Goal: Task Accomplishment & Management: Manage account settings

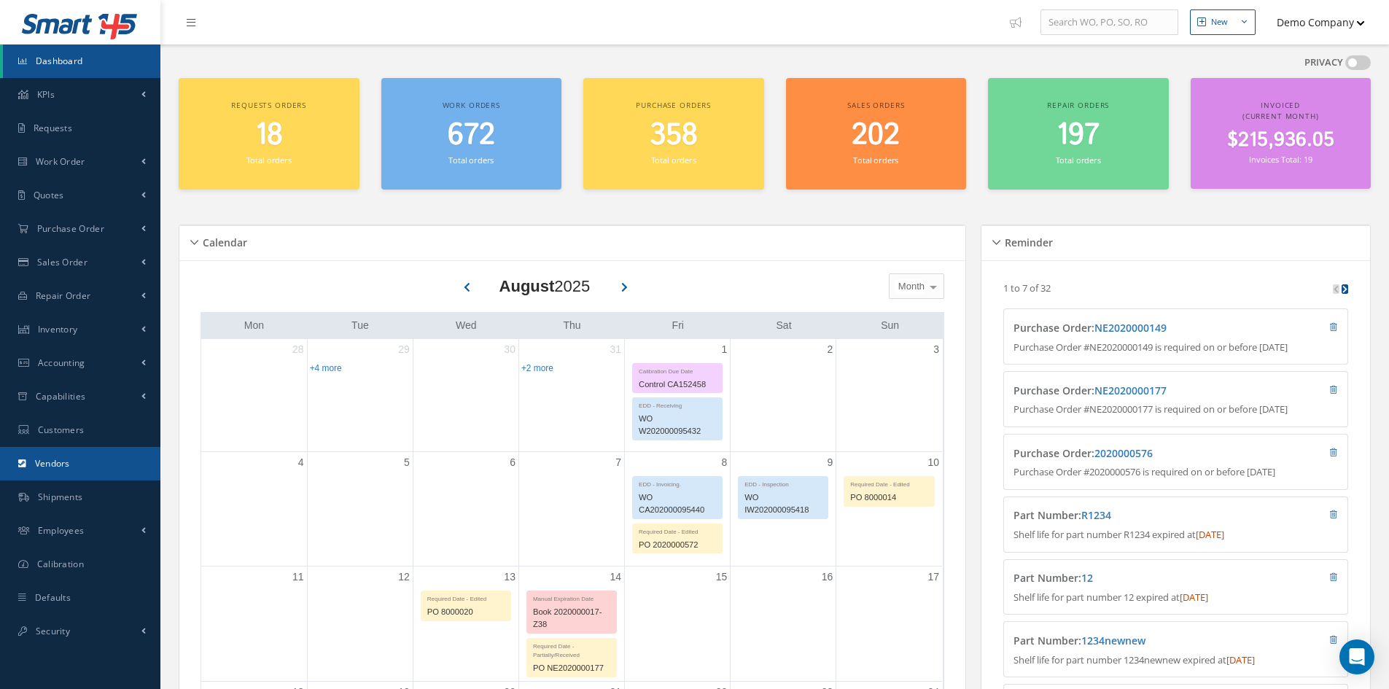
click at [55, 467] on span "Vendors" at bounding box center [52, 463] width 35 height 12
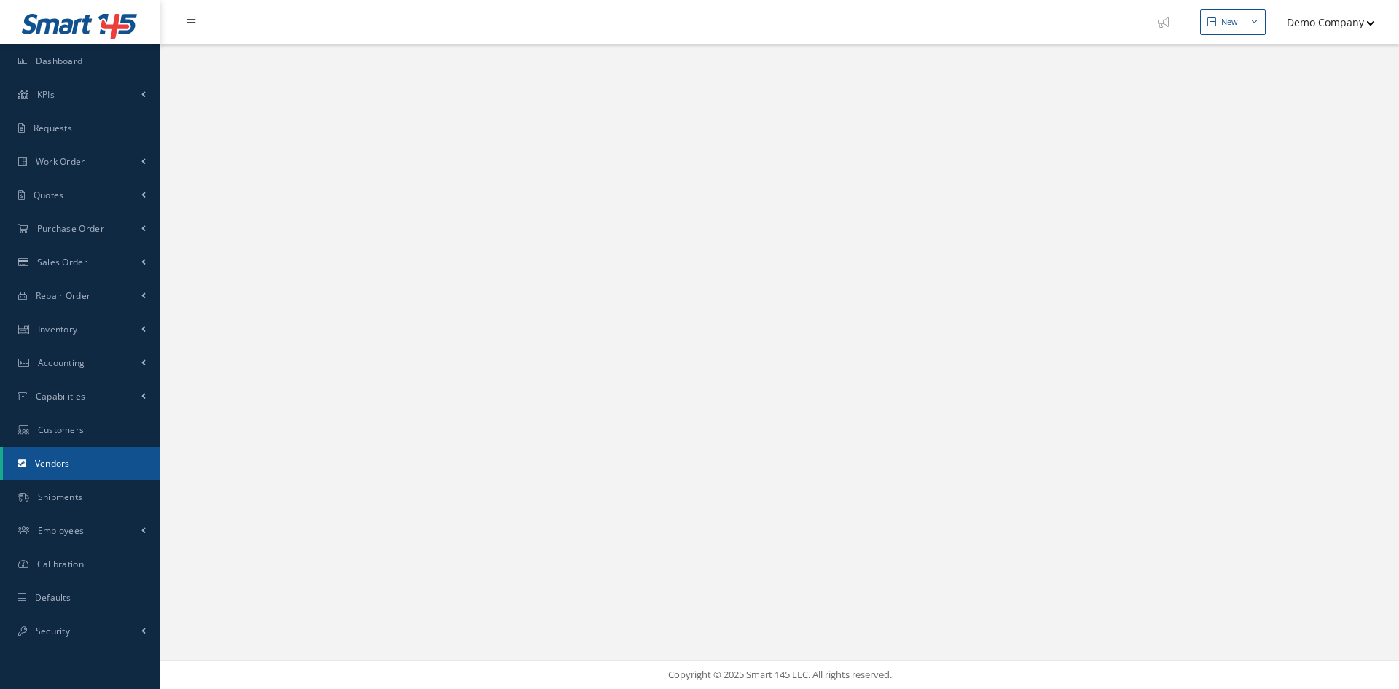
select select "25"
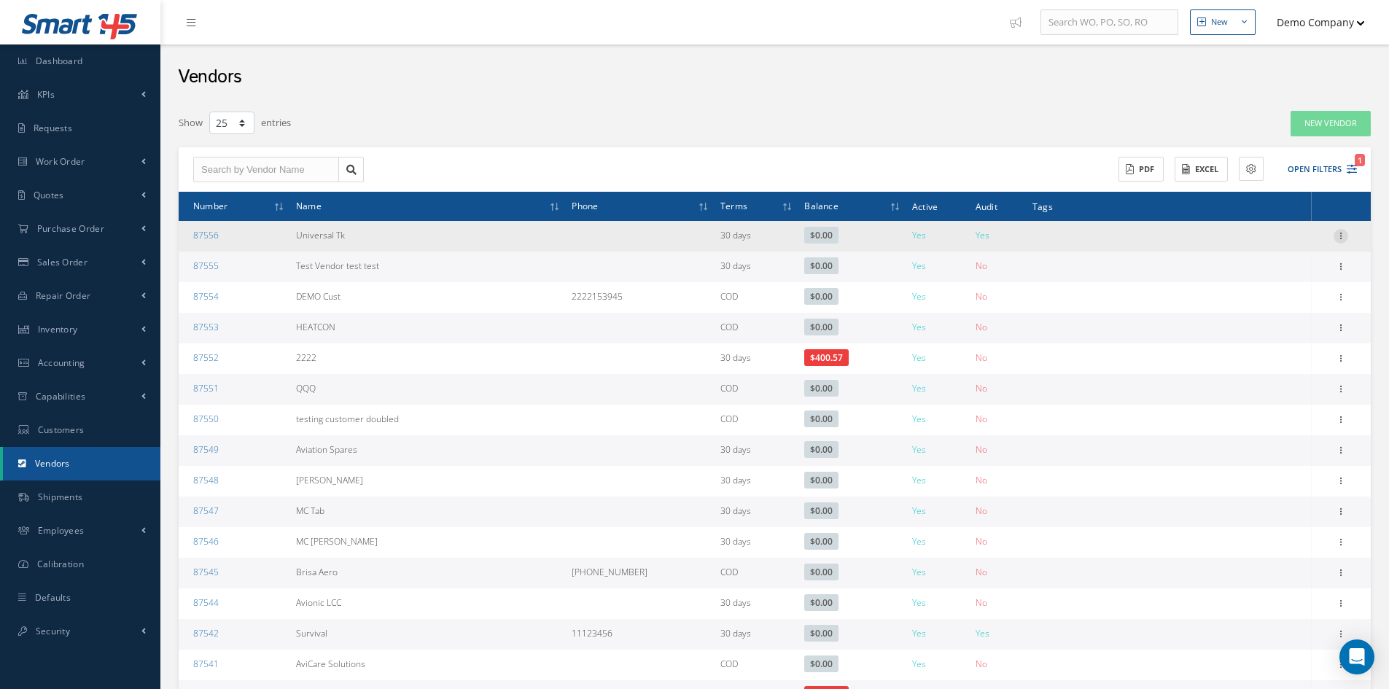
click at [1348, 241] on icon at bounding box center [1340, 235] width 15 height 12
click at [1265, 266] on link "Edit" at bounding box center [1273, 264] width 115 height 19
type input "Universal Tk"
type input "0.00"
type input "123654789"
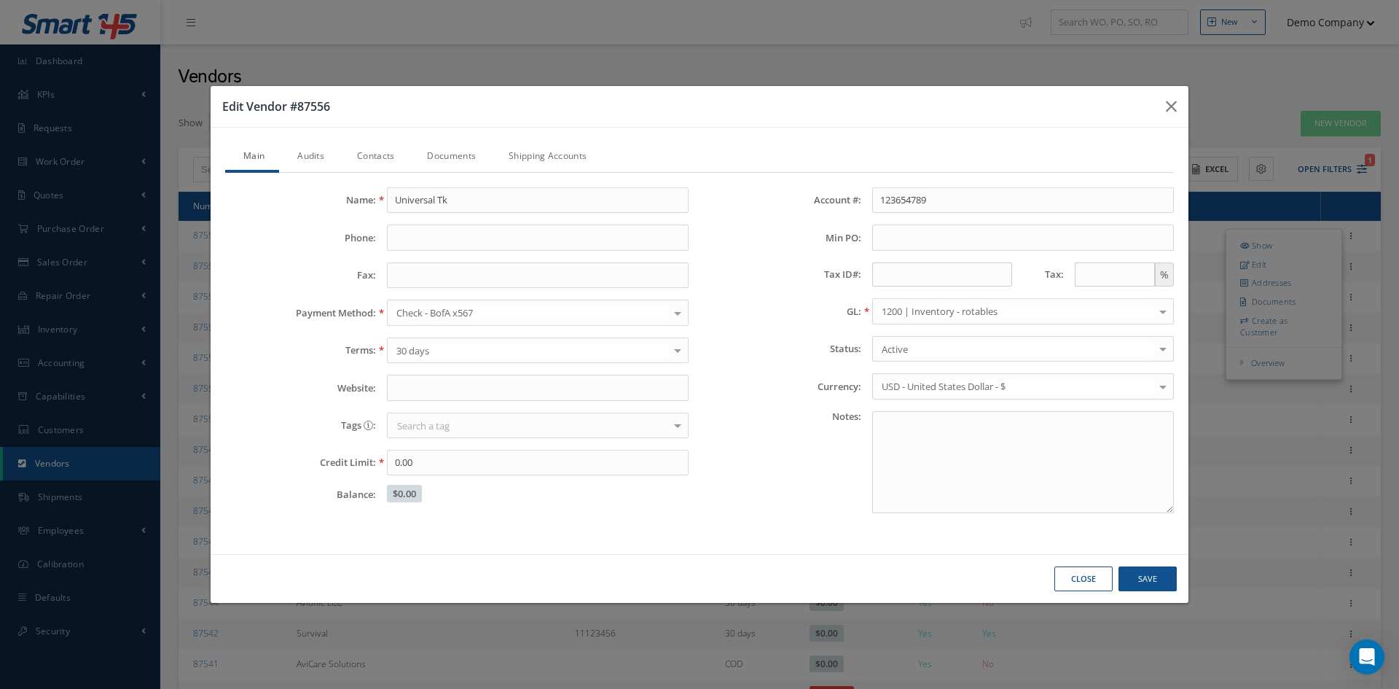
click at [316, 147] on link "Audits" at bounding box center [309, 157] width 60 height 31
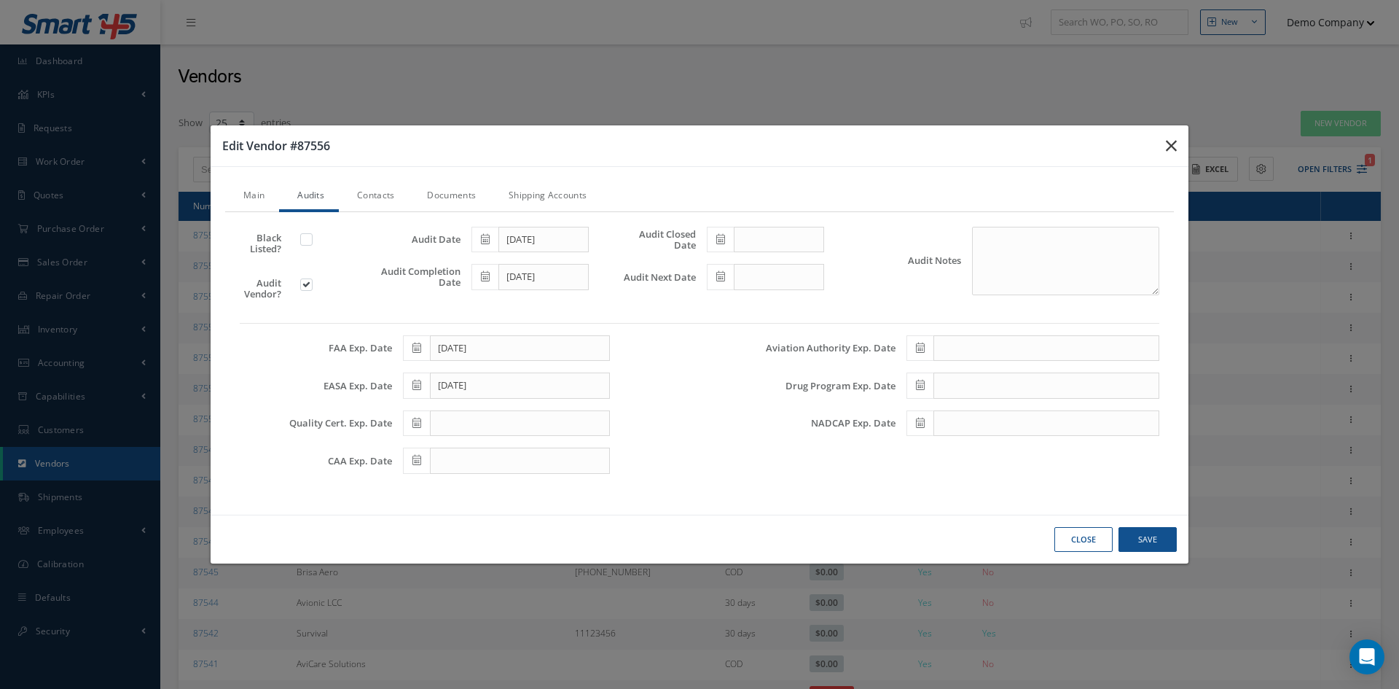
click at [1166, 138] on icon "button" at bounding box center [1171, 145] width 11 height 17
